Goal: Browse casually: Explore the website without a specific task or goal

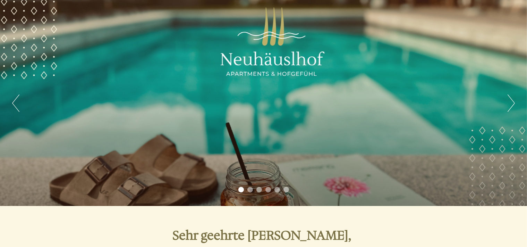
click at [513, 102] on button "Next" at bounding box center [510, 102] width 7 height 17
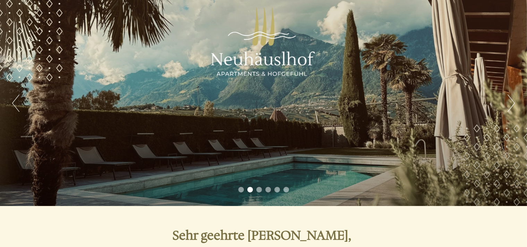
click at [513, 102] on button "Next" at bounding box center [510, 102] width 7 height 17
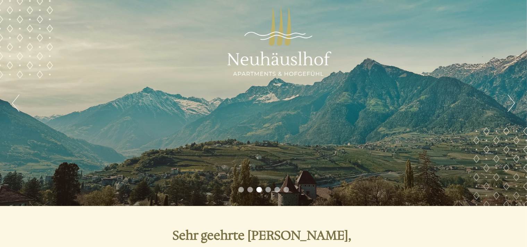
click at [513, 102] on button "Next" at bounding box center [510, 102] width 7 height 17
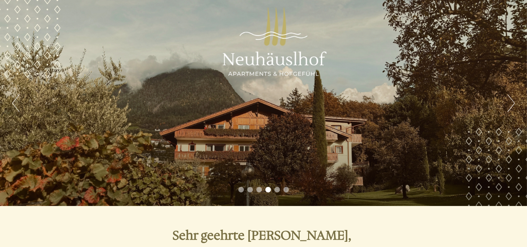
click at [513, 102] on button "Next" at bounding box center [510, 102] width 7 height 17
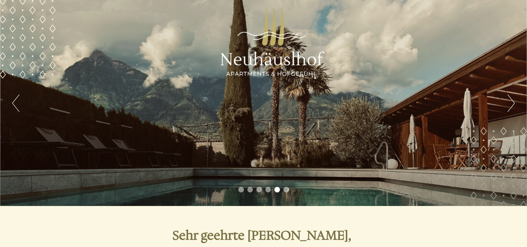
click at [513, 102] on button "Next" at bounding box center [510, 102] width 7 height 17
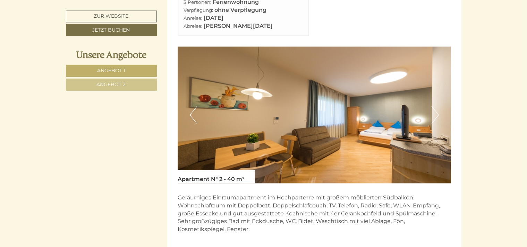
scroll to position [448, 0]
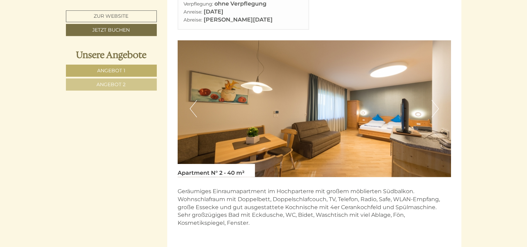
click at [437, 101] on button "Next" at bounding box center [434, 108] width 7 height 17
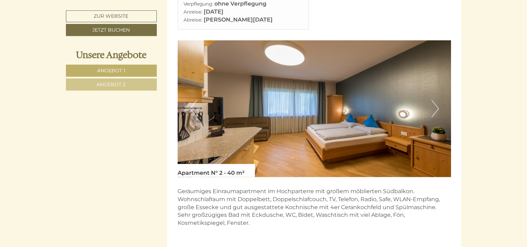
click at [437, 101] on button "Next" at bounding box center [434, 108] width 7 height 17
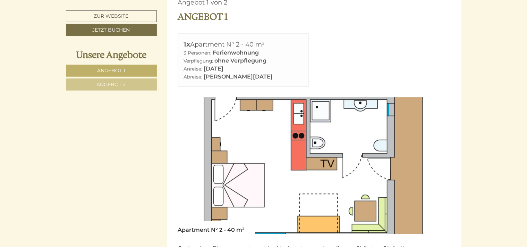
scroll to position [416, 0]
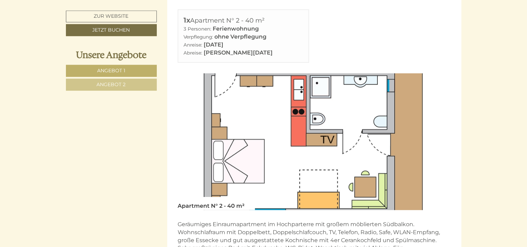
click at [424, 130] on img at bounding box center [314, 141] width 273 height 137
click at [258, 120] on img at bounding box center [314, 141] width 273 height 137
click at [183, 118] on img at bounding box center [314, 141] width 273 height 137
click at [185, 130] on img at bounding box center [314, 141] width 273 height 137
click at [379, 171] on img at bounding box center [314, 141] width 273 height 137
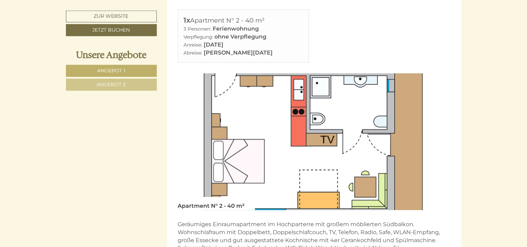
click at [447, 142] on img at bounding box center [314, 141] width 273 height 137
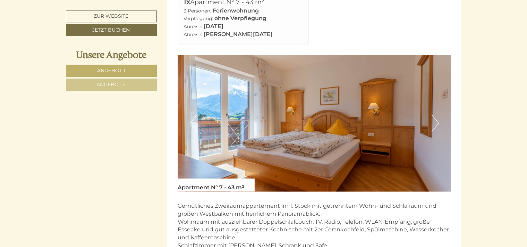
scroll to position [897, 0]
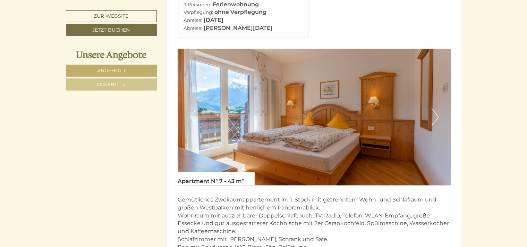
click at [433, 109] on button "Next" at bounding box center [434, 116] width 7 height 17
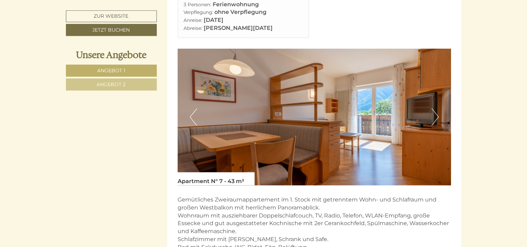
click at [433, 109] on button "Next" at bounding box center [434, 116] width 7 height 17
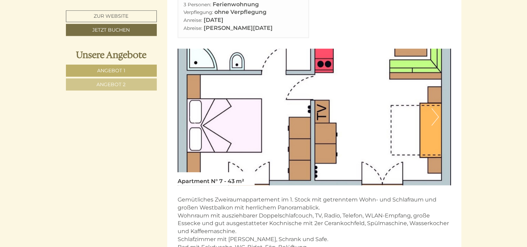
click at [433, 109] on button "Next" at bounding box center [434, 116] width 7 height 17
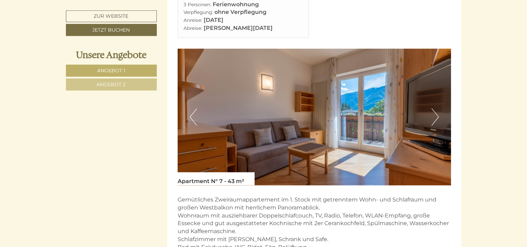
click at [433, 109] on button "Next" at bounding box center [434, 116] width 7 height 17
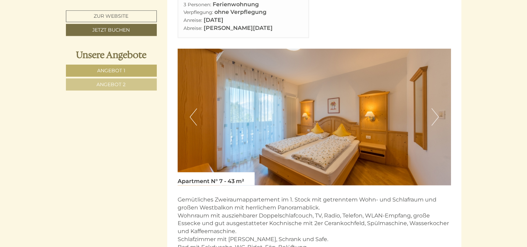
click at [433, 109] on button "Next" at bounding box center [434, 116] width 7 height 17
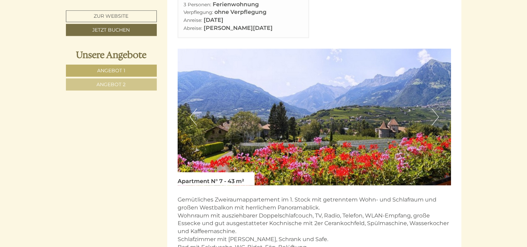
click at [433, 109] on button "Next" at bounding box center [434, 116] width 7 height 17
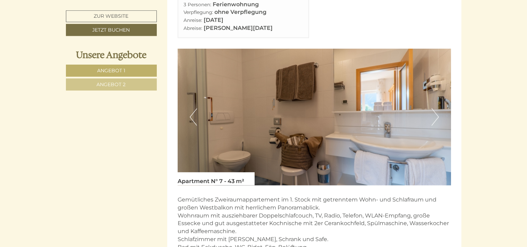
click at [433, 109] on button "Next" at bounding box center [434, 116] width 7 height 17
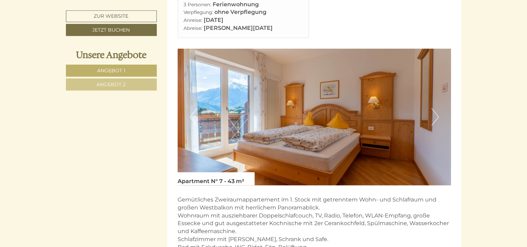
click at [433, 109] on button "Next" at bounding box center [434, 116] width 7 height 17
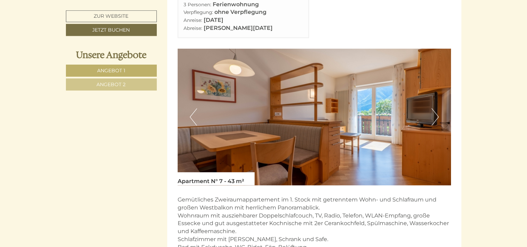
click at [433, 109] on button "Next" at bounding box center [434, 116] width 7 height 17
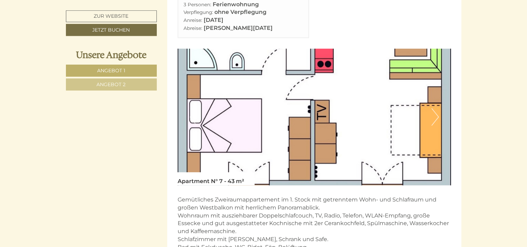
click at [433, 109] on button "Next" at bounding box center [434, 116] width 7 height 17
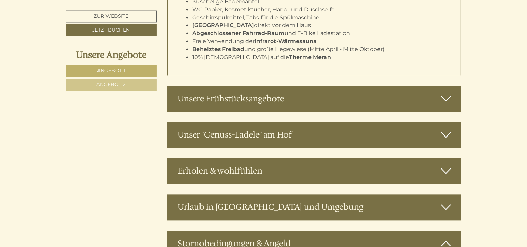
scroll to position [1487, 0]
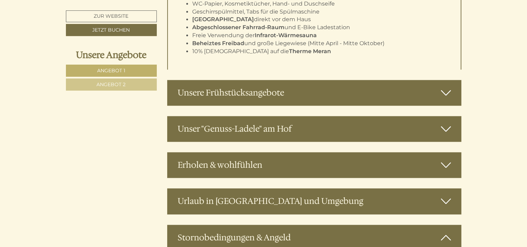
click at [445, 87] on icon at bounding box center [446, 93] width 10 height 12
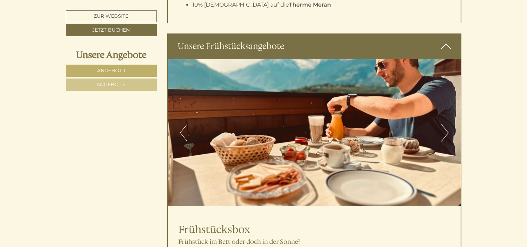
scroll to position [1543, 0]
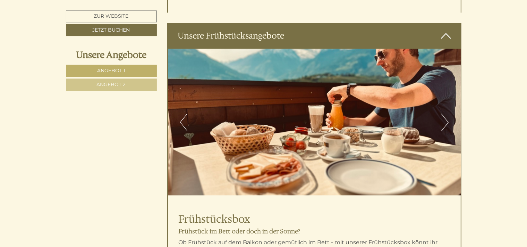
click at [444, 117] on button "Next" at bounding box center [444, 121] width 7 height 17
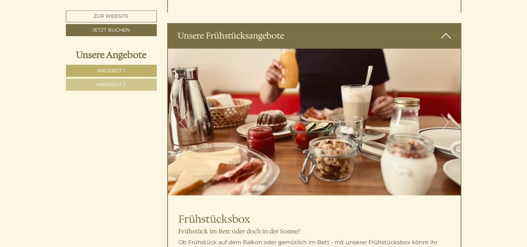
click at [444, 117] on button "Next" at bounding box center [444, 121] width 7 height 17
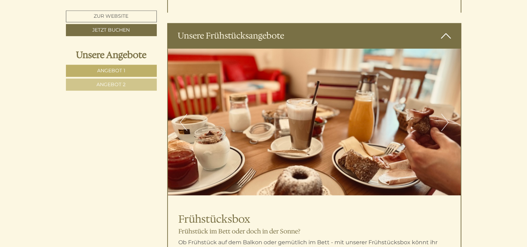
click at [444, 117] on button "Next" at bounding box center [444, 121] width 7 height 17
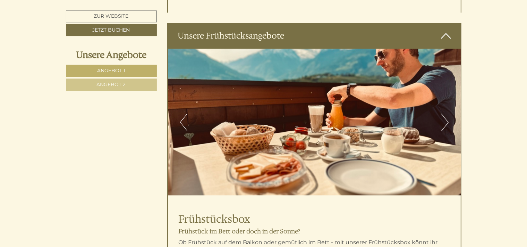
click at [444, 117] on button "Next" at bounding box center [444, 121] width 7 height 17
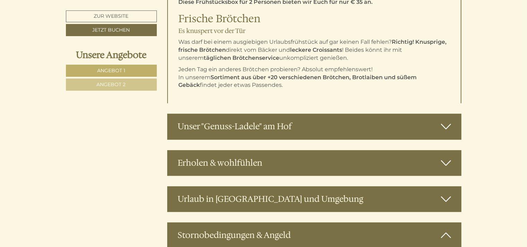
scroll to position [1846, 0]
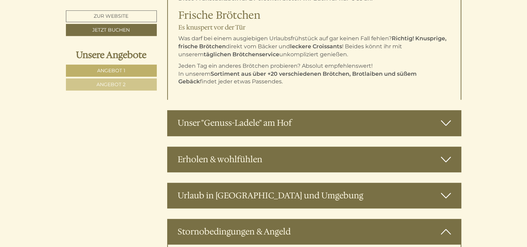
click at [451, 110] on div "Unser "Genuss-Ladele" am Hof" at bounding box center [314, 123] width 294 height 26
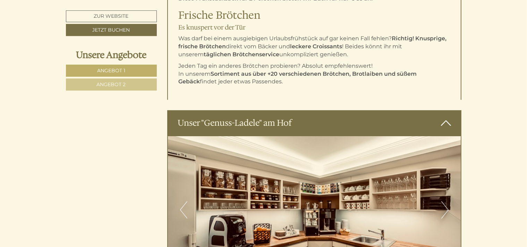
scroll to position [1931, 0]
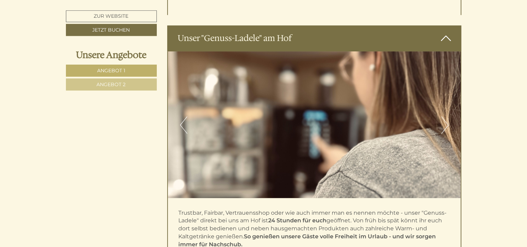
click at [446, 116] on button "Next" at bounding box center [444, 124] width 7 height 17
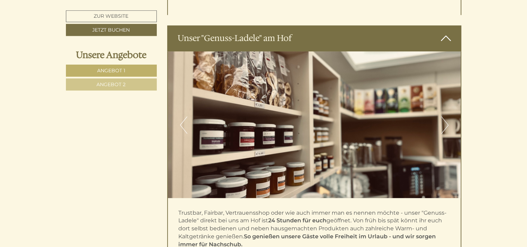
click at [446, 116] on button "Next" at bounding box center [444, 124] width 7 height 17
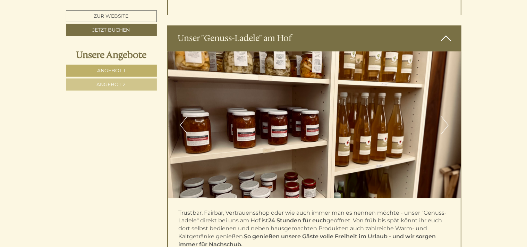
click at [446, 116] on button "Next" at bounding box center [444, 124] width 7 height 17
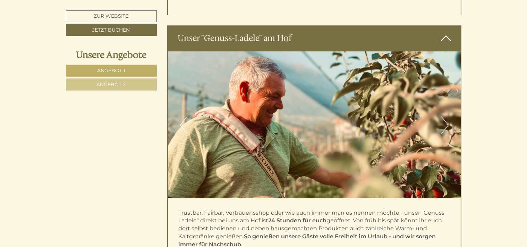
click at [446, 116] on button "Next" at bounding box center [444, 124] width 7 height 17
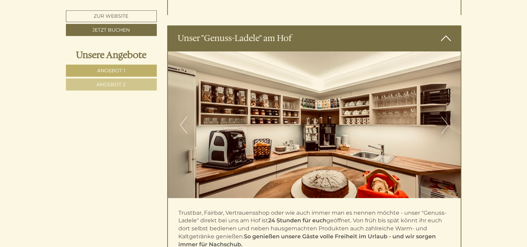
click at [446, 116] on button "Next" at bounding box center [444, 124] width 7 height 17
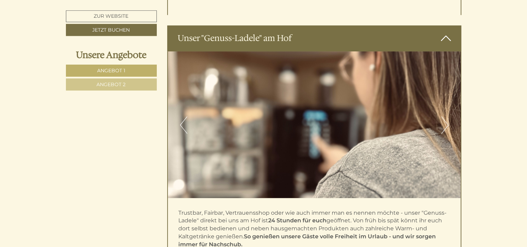
click at [446, 32] on icon at bounding box center [446, 38] width 10 height 12
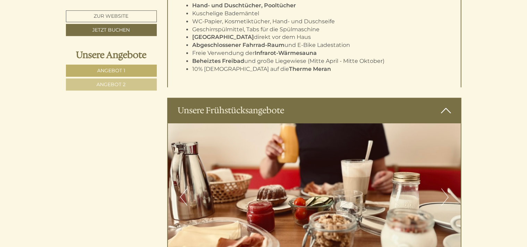
scroll to position [1472, 0]
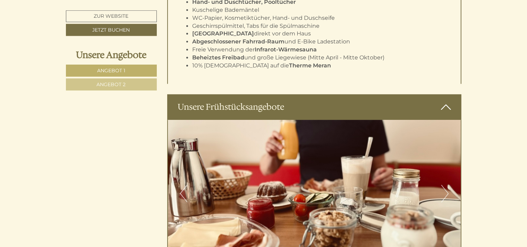
click at [445, 101] on icon at bounding box center [446, 107] width 10 height 12
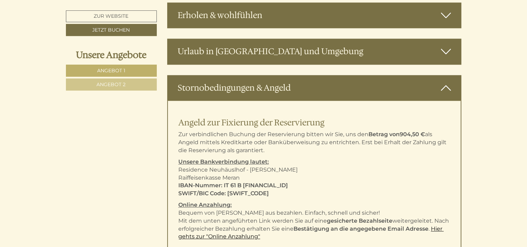
scroll to position [1639, 0]
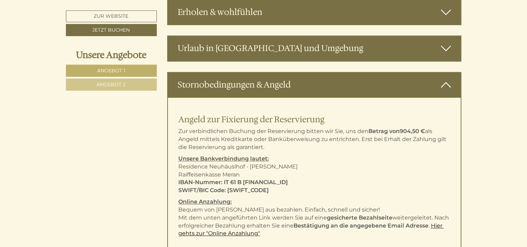
click at [445, 79] on icon at bounding box center [446, 85] width 10 height 12
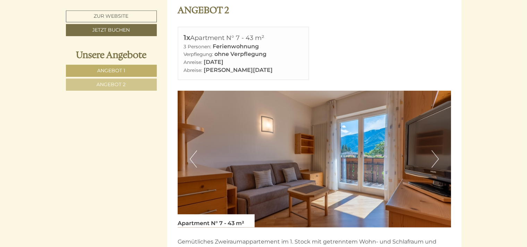
scroll to position [858, 0]
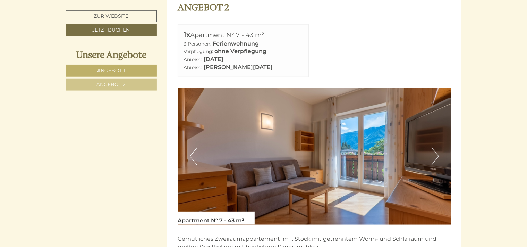
click at [435, 147] on button "Next" at bounding box center [434, 155] width 7 height 17
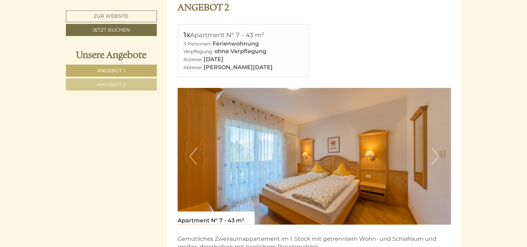
click at [435, 147] on button "Next" at bounding box center [434, 155] width 7 height 17
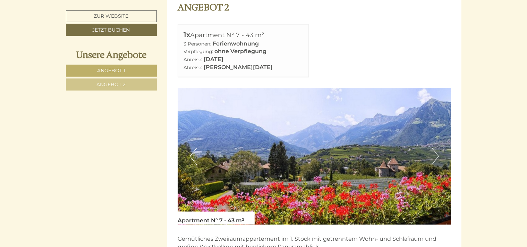
click at [435, 147] on button "Next" at bounding box center [434, 155] width 7 height 17
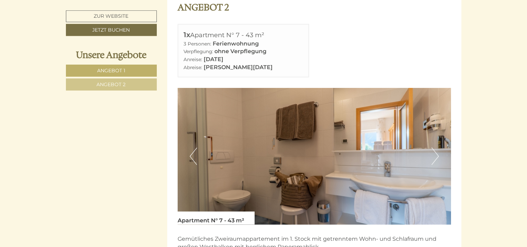
click at [435, 147] on button "Next" at bounding box center [434, 155] width 7 height 17
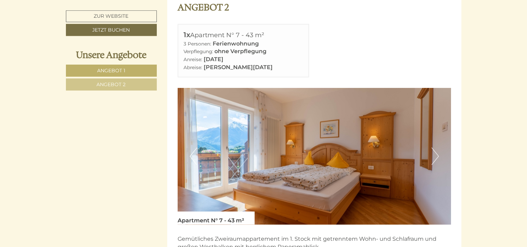
click at [435, 147] on button "Next" at bounding box center [434, 155] width 7 height 17
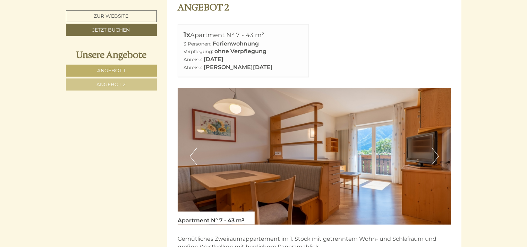
click at [435, 147] on button "Next" at bounding box center [434, 155] width 7 height 17
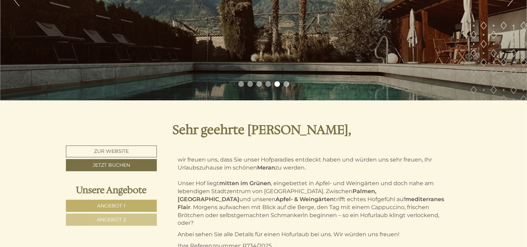
scroll to position [0, 0]
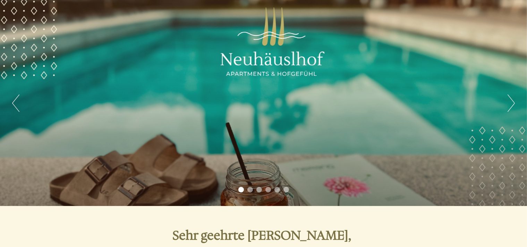
click at [508, 105] on button "Next" at bounding box center [510, 102] width 7 height 17
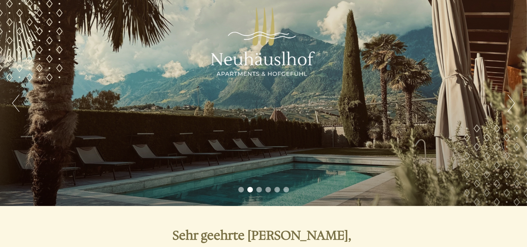
click at [508, 105] on button "Next" at bounding box center [510, 102] width 7 height 17
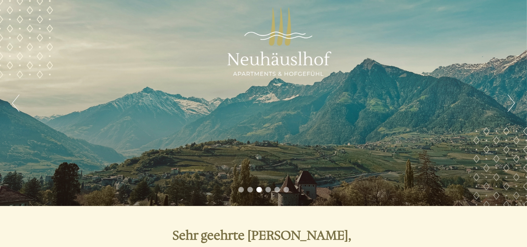
click at [508, 105] on button "Next" at bounding box center [510, 102] width 7 height 17
